Goal: Find specific page/section: Find specific page/section

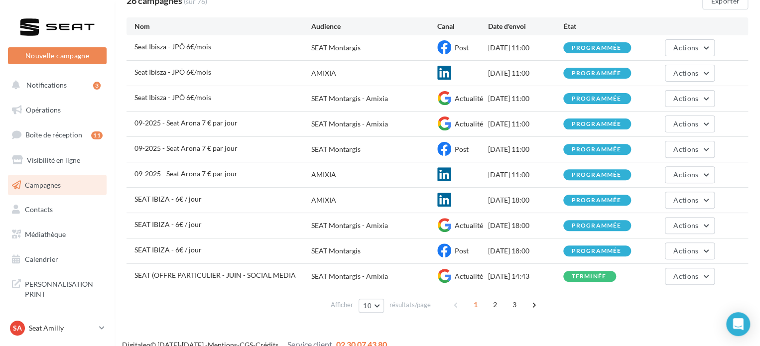
scroll to position [100, 0]
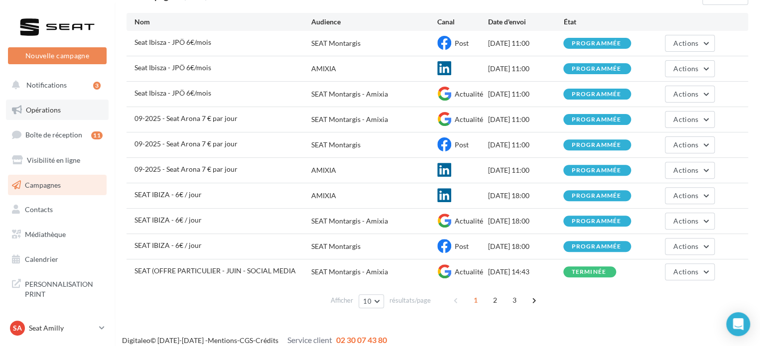
click at [51, 111] on span "Opérations" at bounding box center [43, 110] width 35 height 8
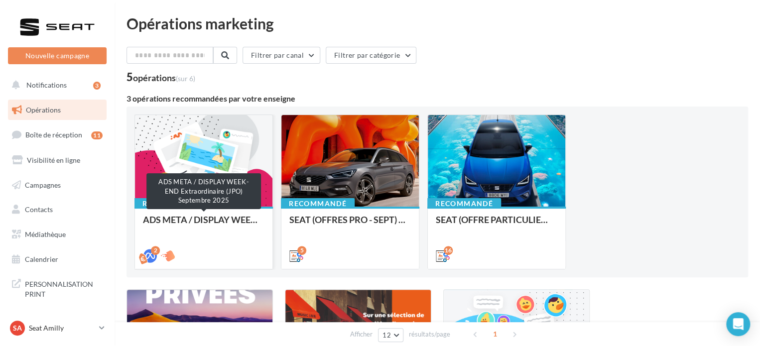
click at [177, 215] on div "ADS META / DISPLAY WEEK-END Extraordinaire (JPO) Septembre 2025" at bounding box center [204, 225] width 122 height 20
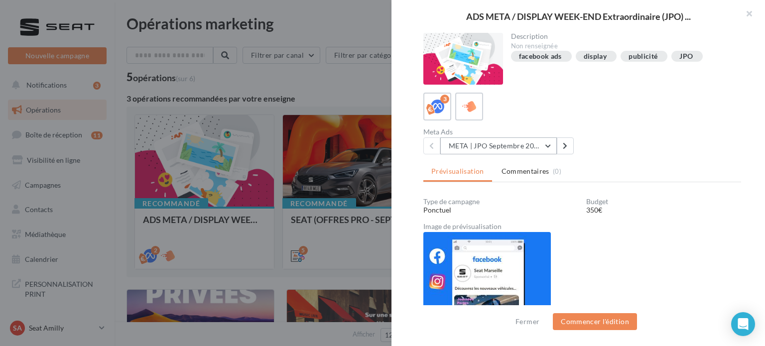
click at [520, 144] on button "META | JPO Septembre 2025 - Lead Ads" at bounding box center [498, 145] width 117 height 17
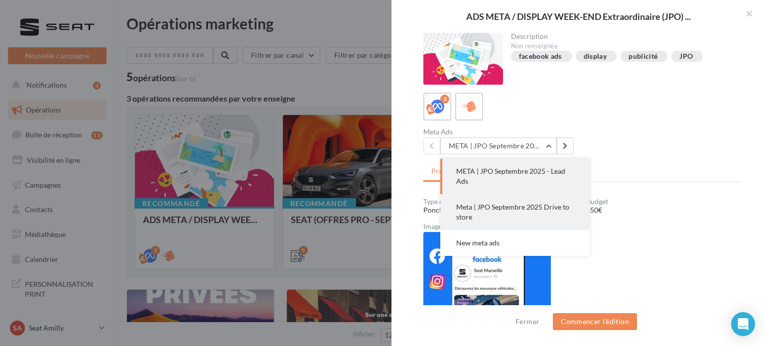
click at [502, 210] on span "Meta | JPO Septembre 2025 Drive to store" at bounding box center [512, 212] width 113 height 18
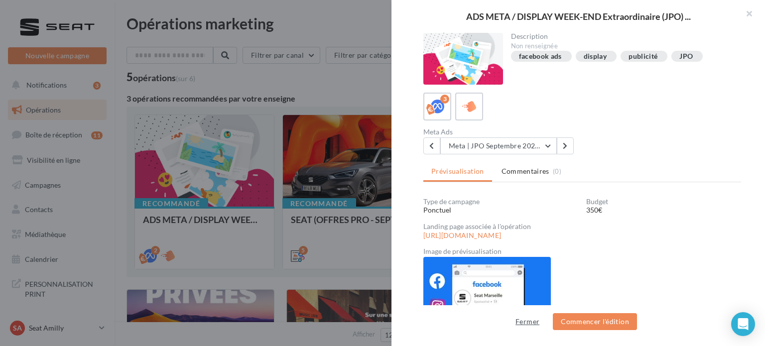
click at [537, 318] on button "Fermer" at bounding box center [527, 322] width 32 height 12
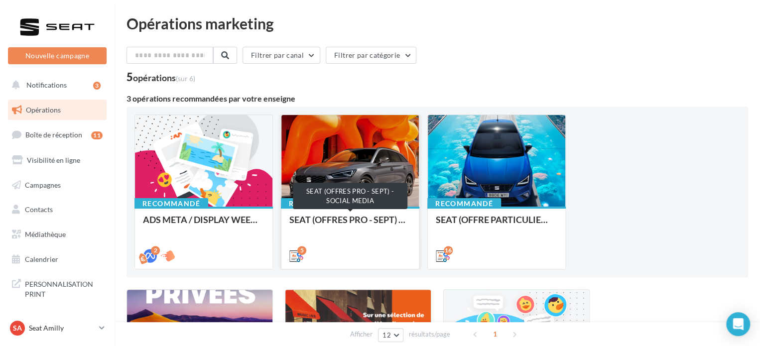
click at [385, 222] on div "SEAT (OFFRES PRO - SEPT) - SOCIAL MEDIA" at bounding box center [350, 225] width 122 height 20
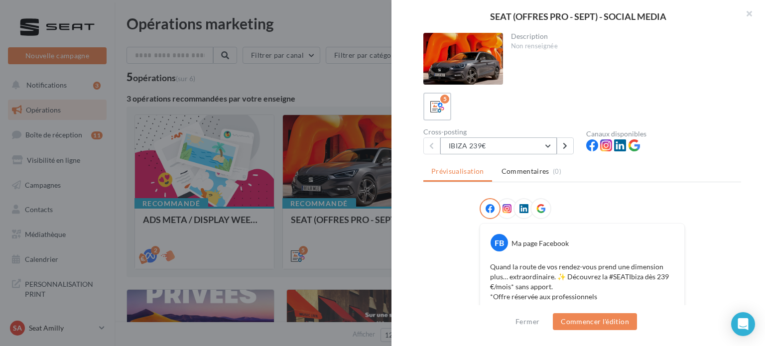
click at [528, 145] on button "IBIZA 239€" at bounding box center [498, 145] width 117 height 17
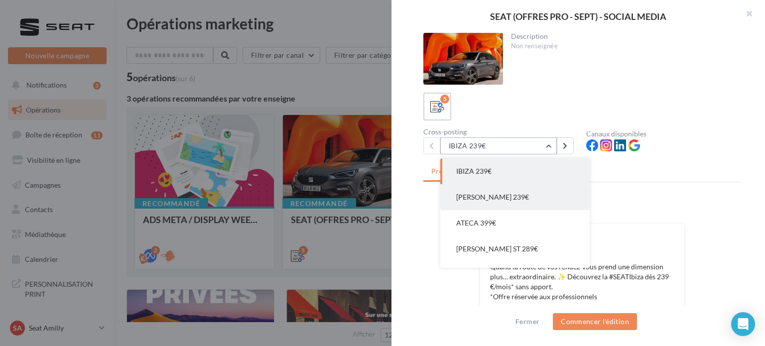
scroll to position [20, 0]
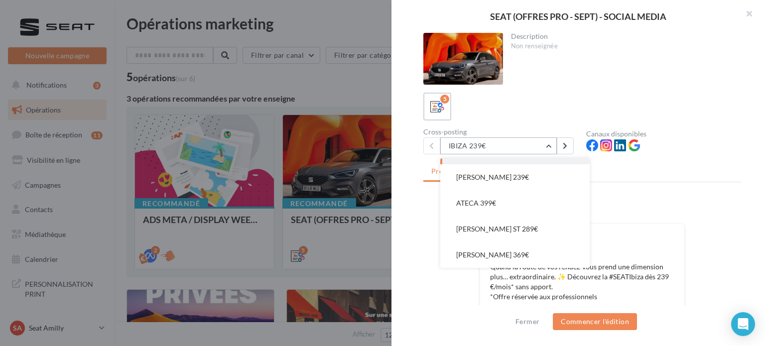
click at [512, 139] on button "IBIZA 239€" at bounding box center [498, 145] width 117 height 17
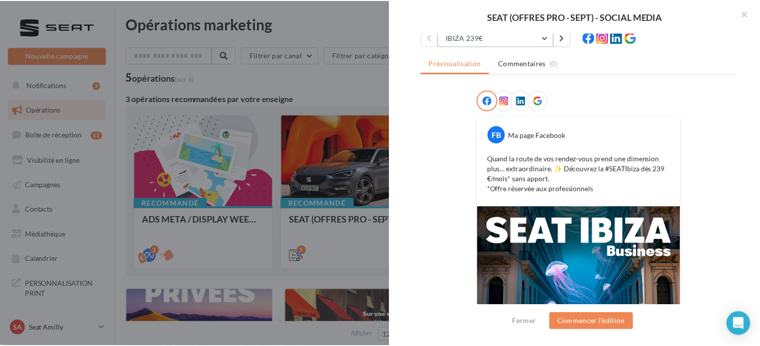
scroll to position [68, 0]
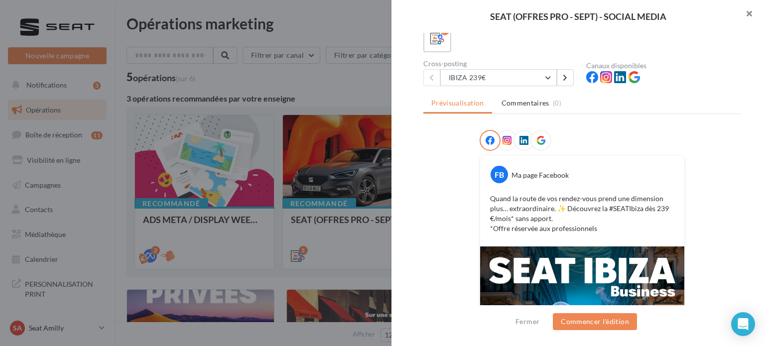
click at [751, 13] on button "button" at bounding box center [745, 15] width 40 height 30
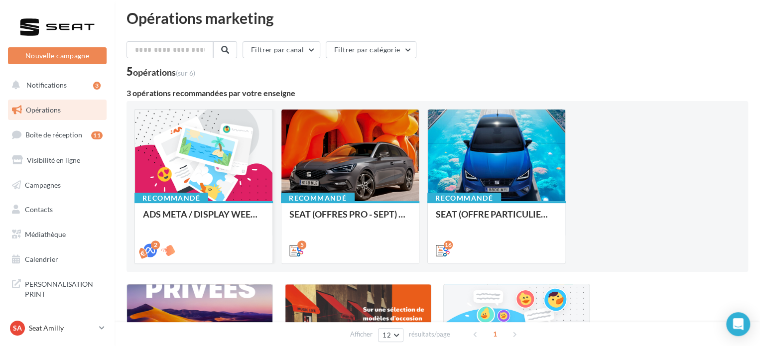
scroll to position [0, 0]
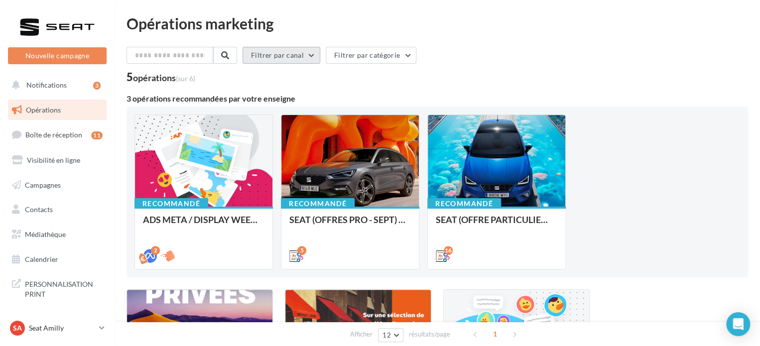
click at [285, 53] on button "Filtrer par canal" at bounding box center [282, 55] width 78 height 17
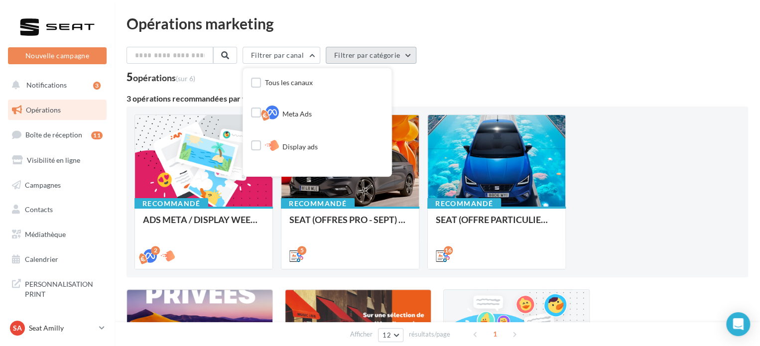
click at [368, 55] on button "Filtrer par catégorie" at bounding box center [371, 55] width 91 height 17
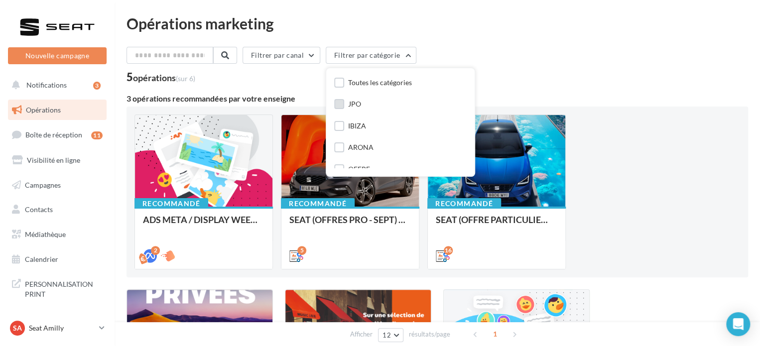
click at [344, 102] on label at bounding box center [339, 104] width 10 height 10
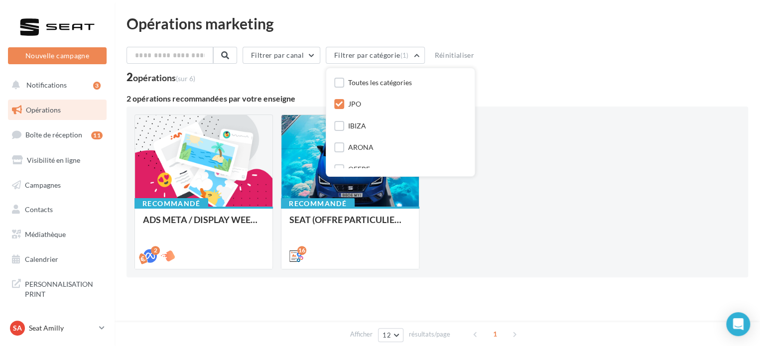
click at [340, 107] on icon at bounding box center [339, 104] width 7 height 7
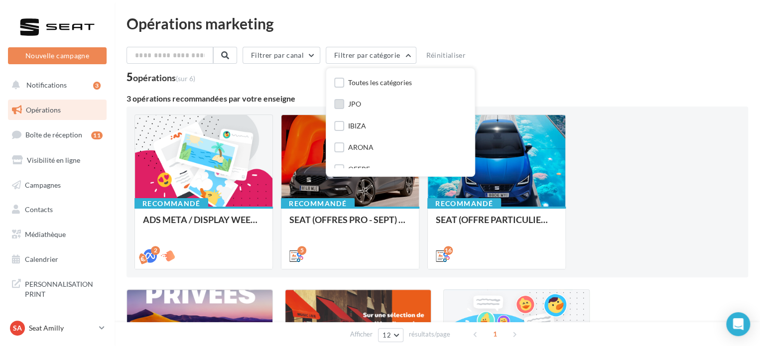
click at [653, 201] on div "Recommandé ADS META / DISPLAY WEEK-END Extraordinaire (JPO) Septembre 2025 2 Re…" at bounding box center [437, 192] width 606 height 155
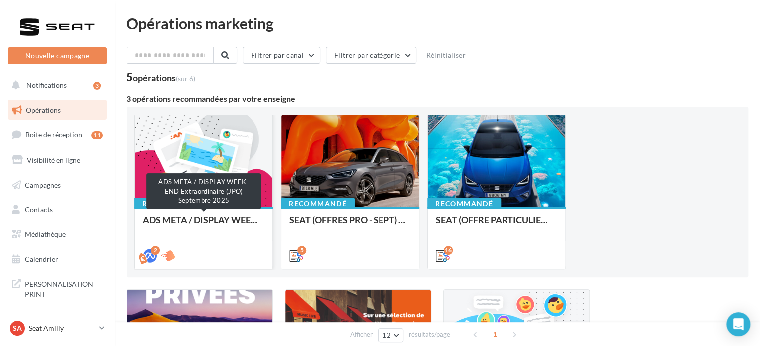
click at [197, 218] on div "ADS META / DISPLAY WEEK-END Extraordinaire (JPO) Septembre 2025" at bounding box center [204, 225] width 122 height 20
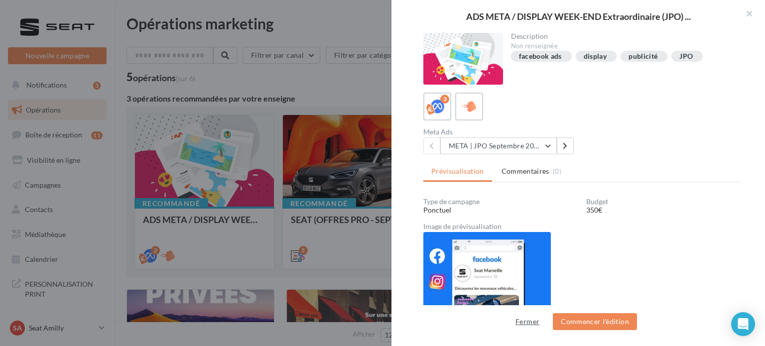
click at [525, 323] on button "Fermer" at bounding box center [527, 322] width 32 height 12
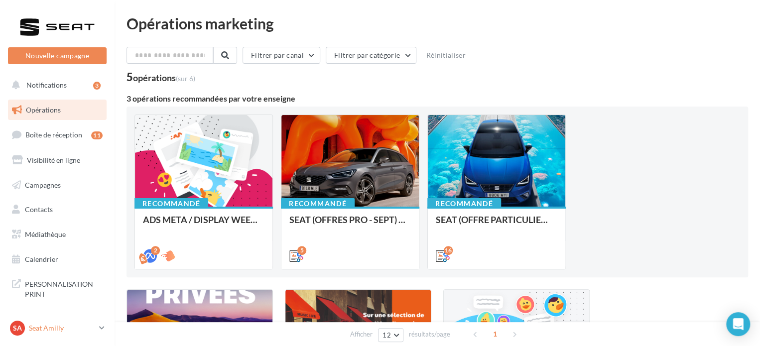
click at [63, 331] on p "Seat Amilly" at bounding box center [62, 328] width 66 height 10
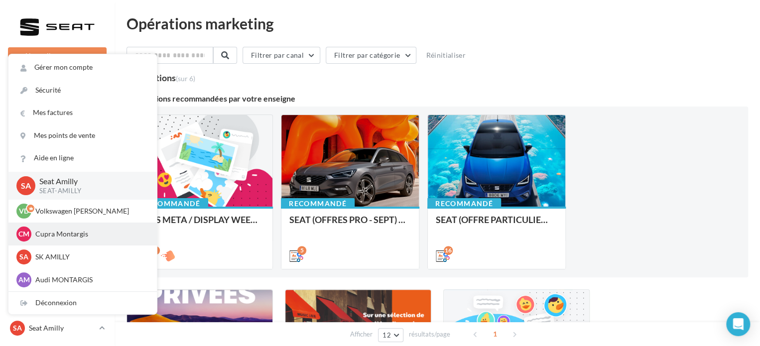
click at [67, 238] on p "Cupra Montargis" at bounding box center [90, 234] width 110 height 10
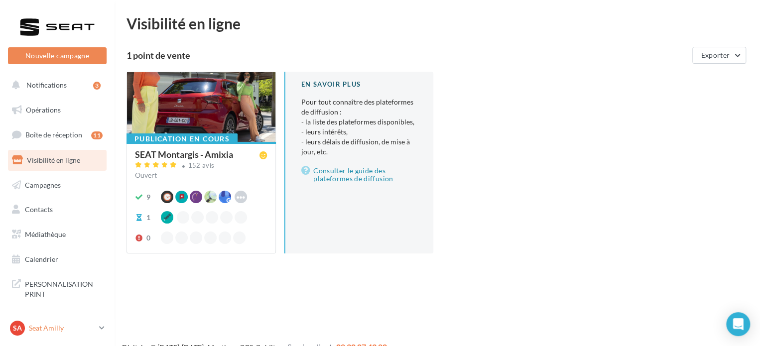
click at [56, 330] on p "Seat Amilly" at bounding box center [62, 328] width 66 height 10
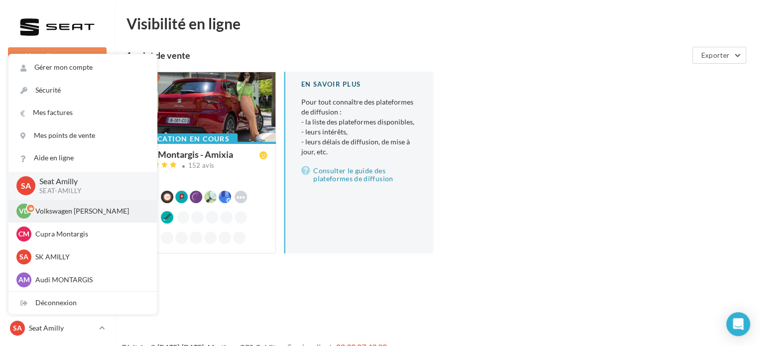
click at [62, 218] on div "VD Volkswagen [PERSON_NAME] vw-ami-ami" at bounding box center [82, 211] width 132 height 15
